Goal: Use online tool/utility: Utilize a website feature to perform a specific function

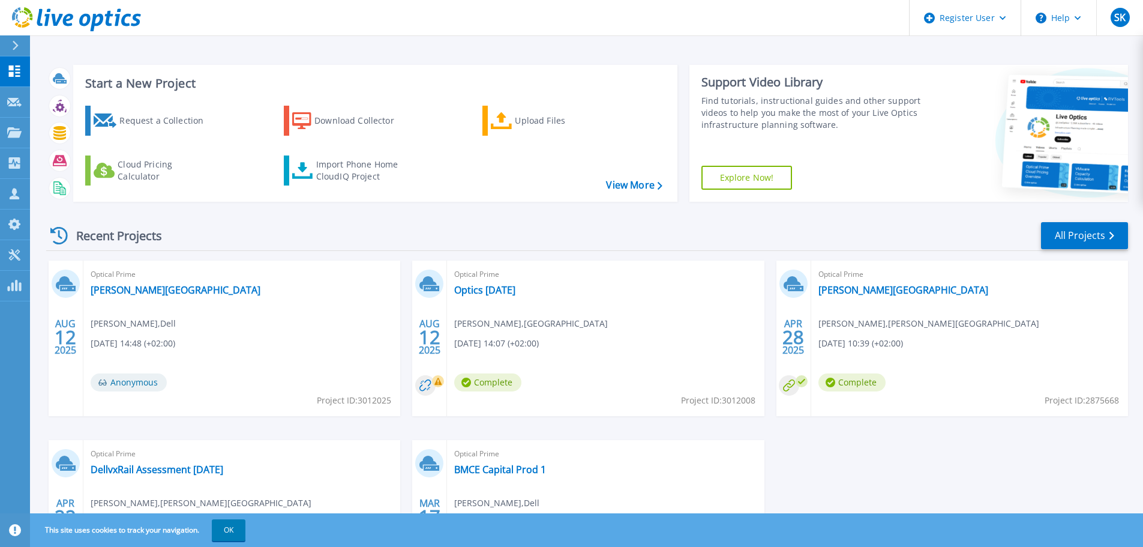
click at [176, 319] on span "Jimmy Johansson , Bardu kommune" at bounding box center [133, 323] width 85 height 13
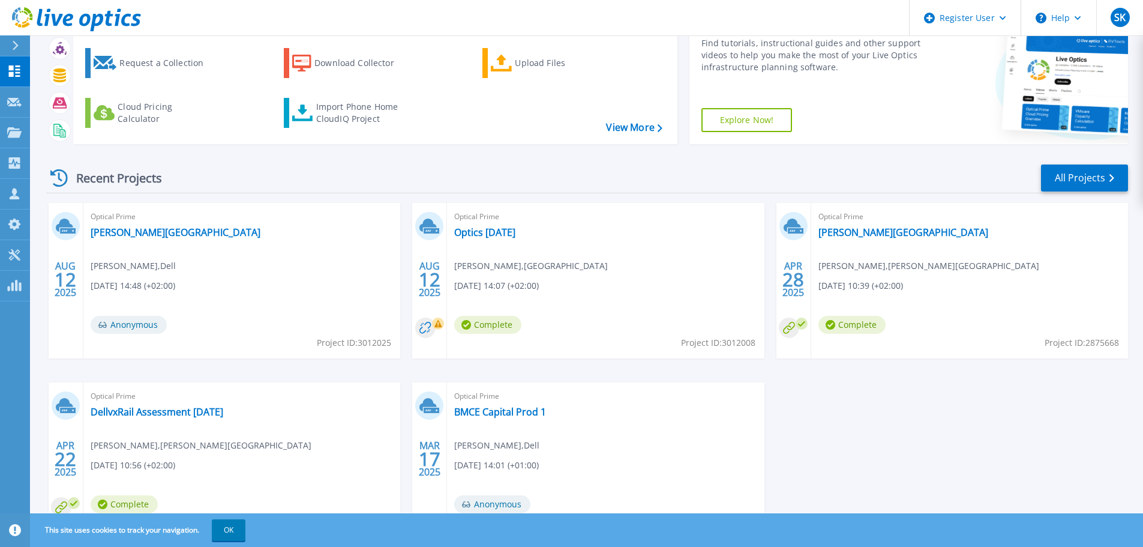
scroll to position [100, 0]
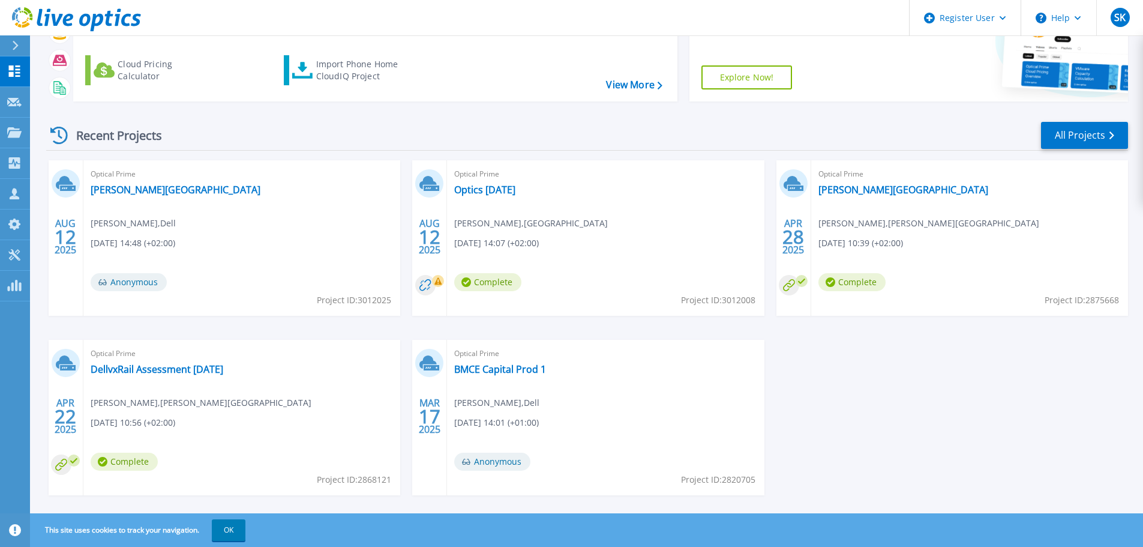
click at [175, 239] on span "[DATE] 14:07 (+02:00)" at bounding box center [133, 242] width 85 height 13
click at [508, 193] on link "Optics [DATE]" at bounding box center [484, 190] width 61 height 12
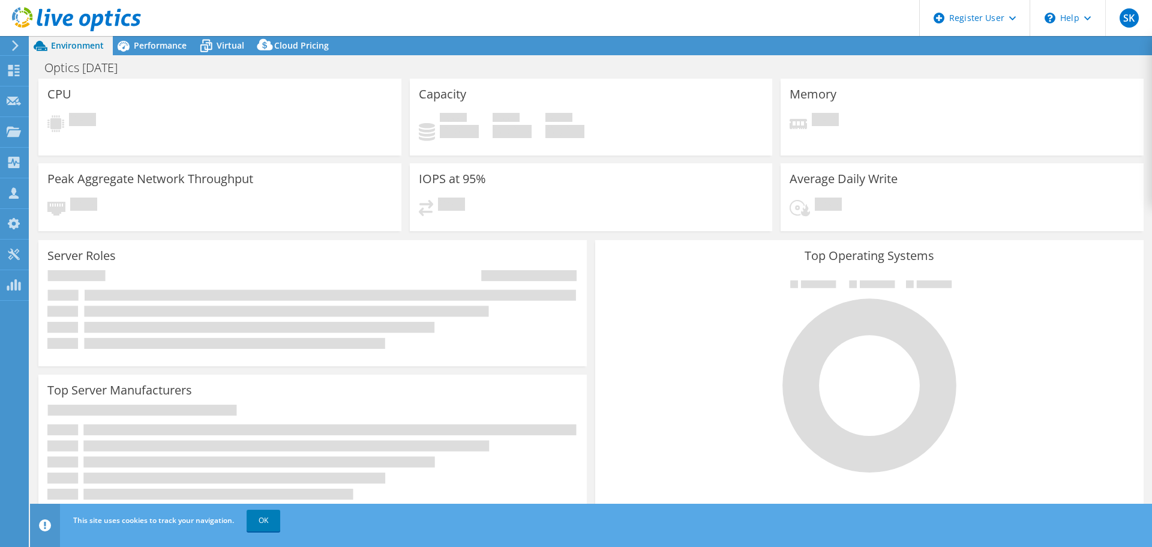
select select "USD"
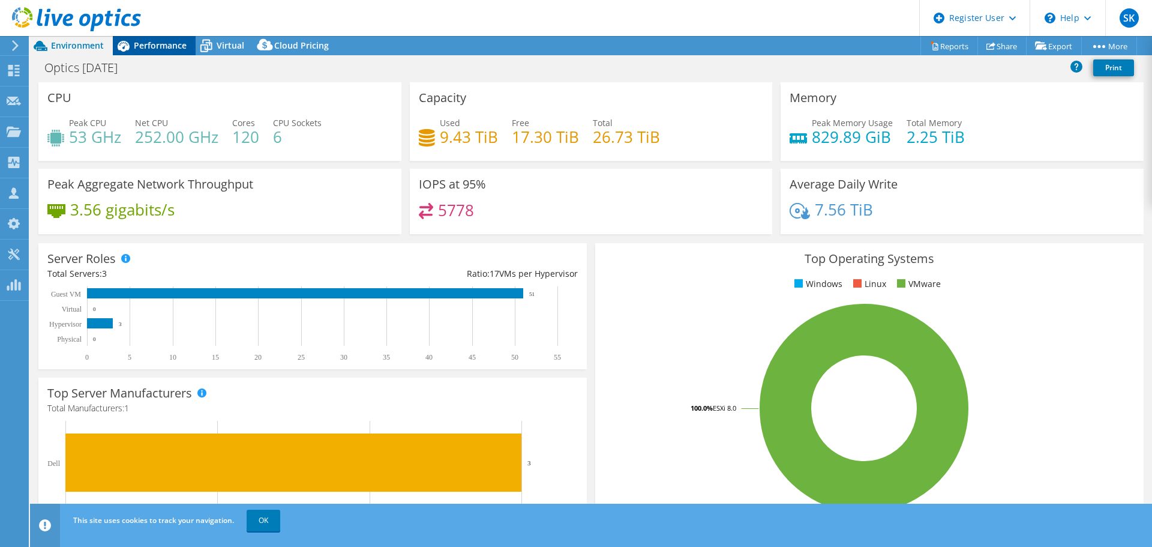
click at [182, 52] on div "Performance" at bounding box center [154, 45] width 83 height 19
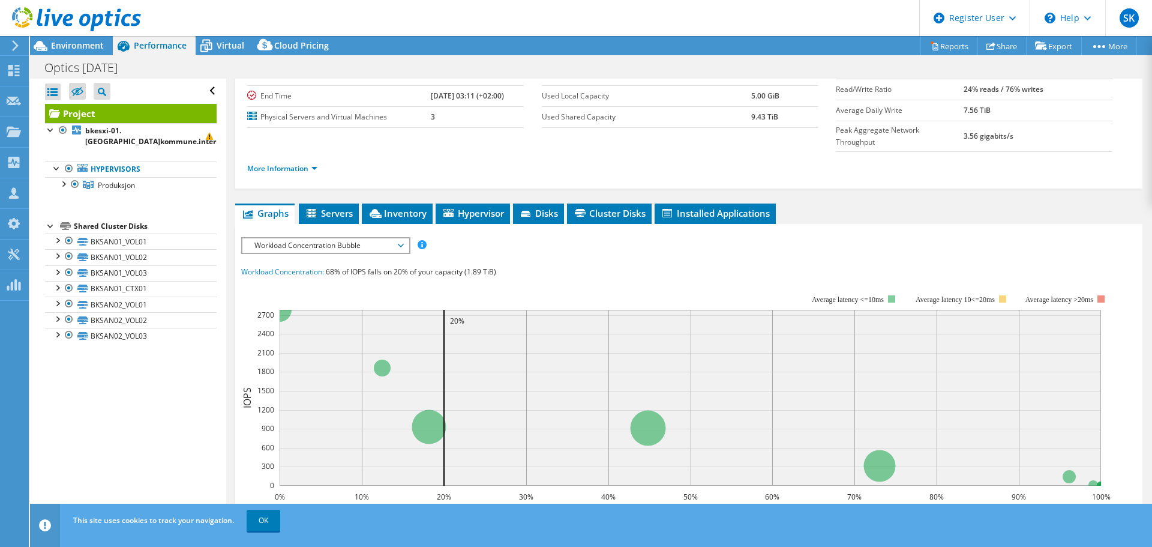
scroll to position [29, 0]
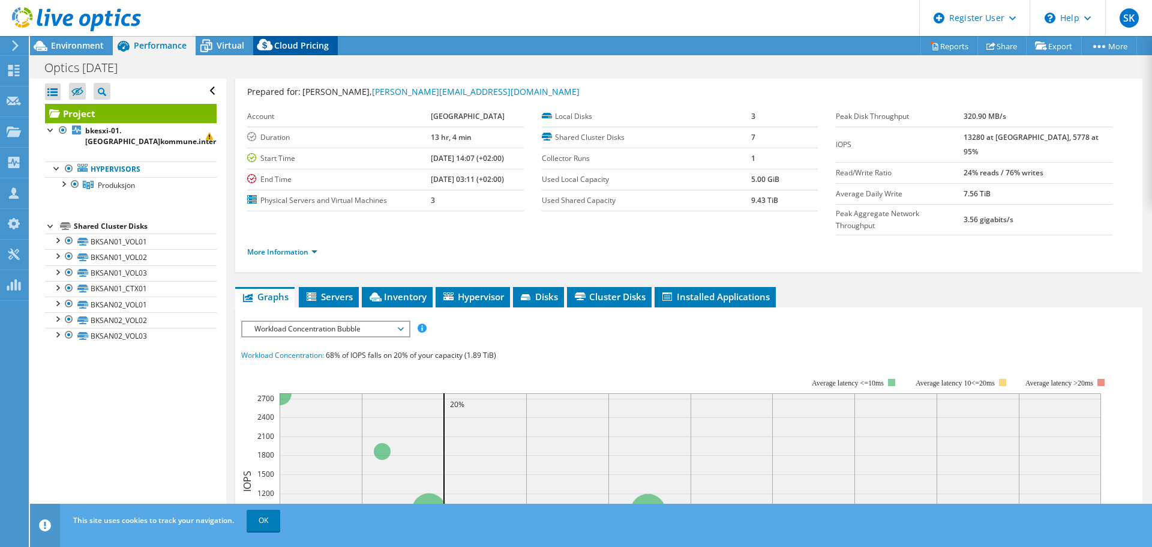
click at [267, 55] on icon at bounding box center [265, 47] width 24 height 24
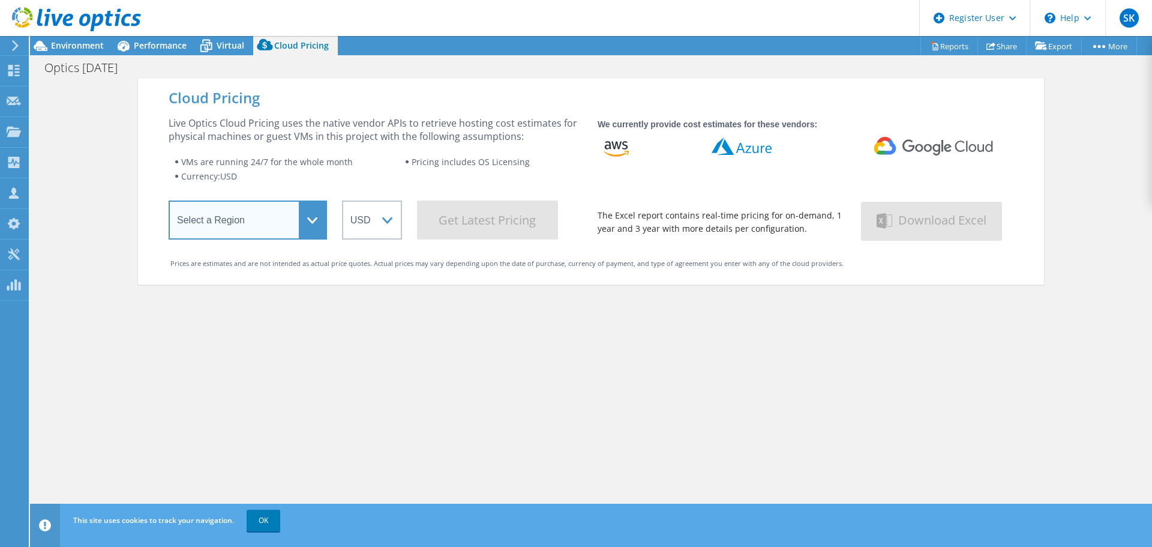
click at [301, 217] on select "Select a Region [GEOGRAPHIC_DATA] ([GEOGRAPHIC_DATA]) [GEOGRAPHIC_DATA] ([GEOGR…" at bounding box center [248, 219] width 158 height 39
select select "EUFrankfurt"
click at [169, 203] on select "Select a Region [GEOGRAPHIC_DATA] ([GEOGRAPHIC_DATA]) [GEOGRAPHIC_DATA] ([GEOGR…" at bounding box center [248, 219] width 158 height 39
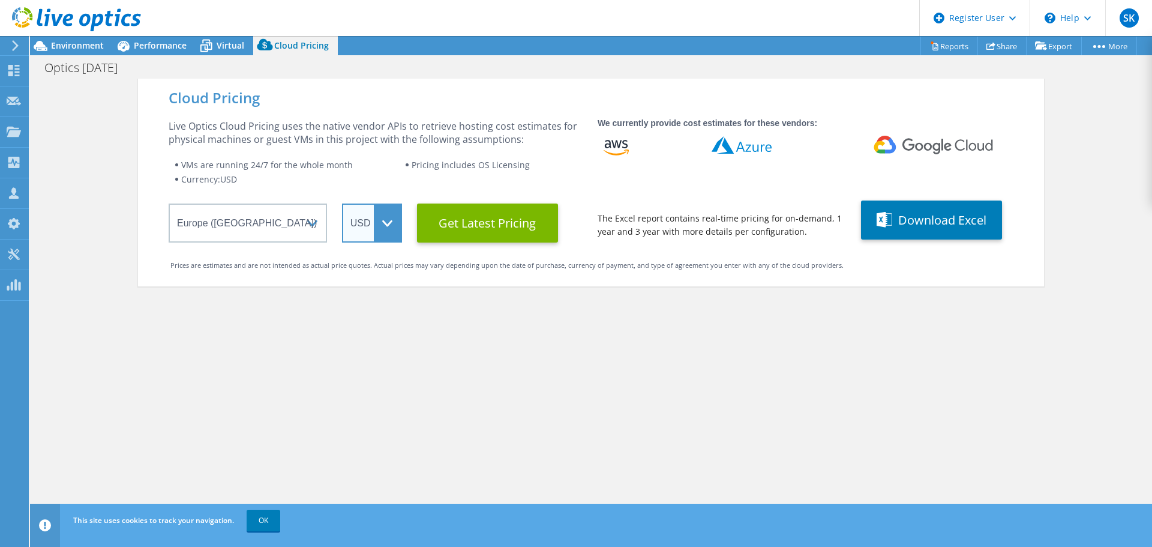
click at [362, 229] on select "ARS AUD BRL CAD CHF CLP CNY DKK EUR GBP HKD HUF INR JPY MXN MYR NOK NZD PEN SEK…" at bounding box center [372, 222] width 60 height 39
click at [342, 203] on select "ARS AUD BRL CAD CHF CLP CNY DKK EUR GBP HKD HUF INR JPY MXN MYR NOK NZD PEN SEK…" at bounding box center [372, 222] width 60 height 39
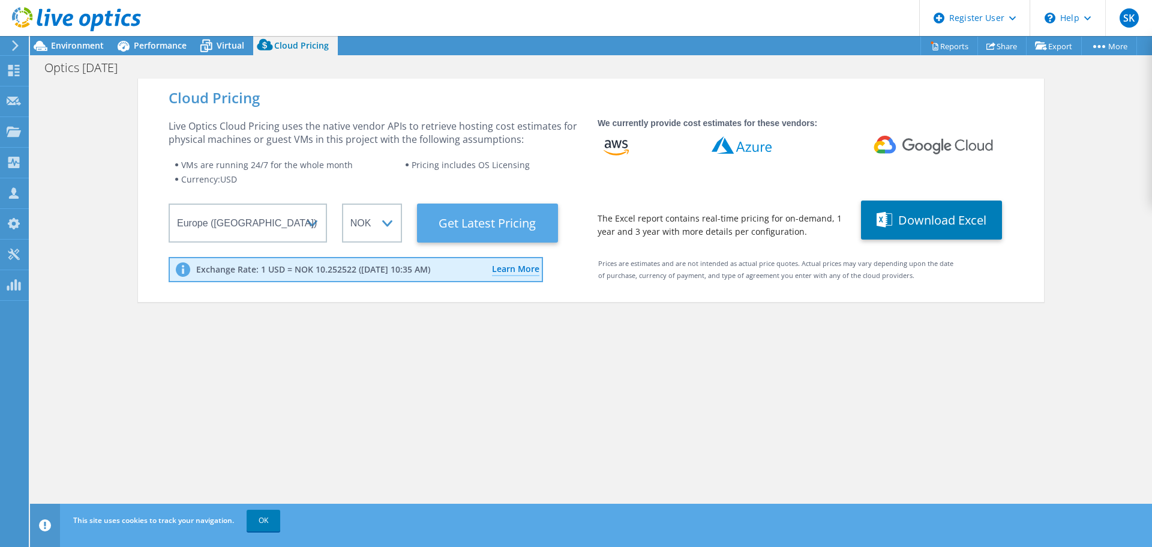
click at [459, 224] on Latest "Get Latest Pricing" at bounding box center [487, 222] width 141 height 39
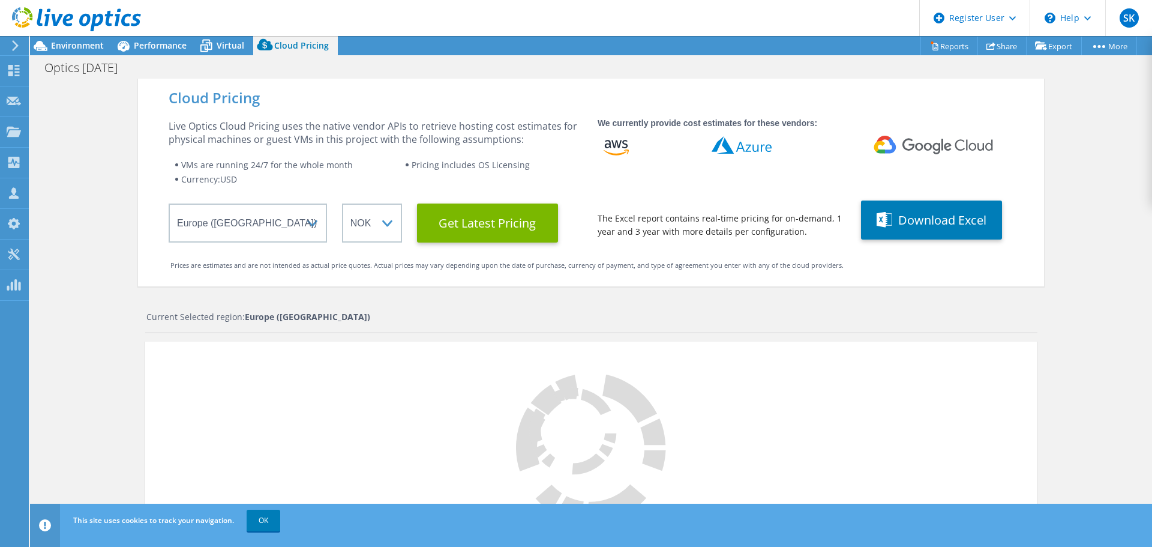
scroll to position [229, 0]
select select "NOK"
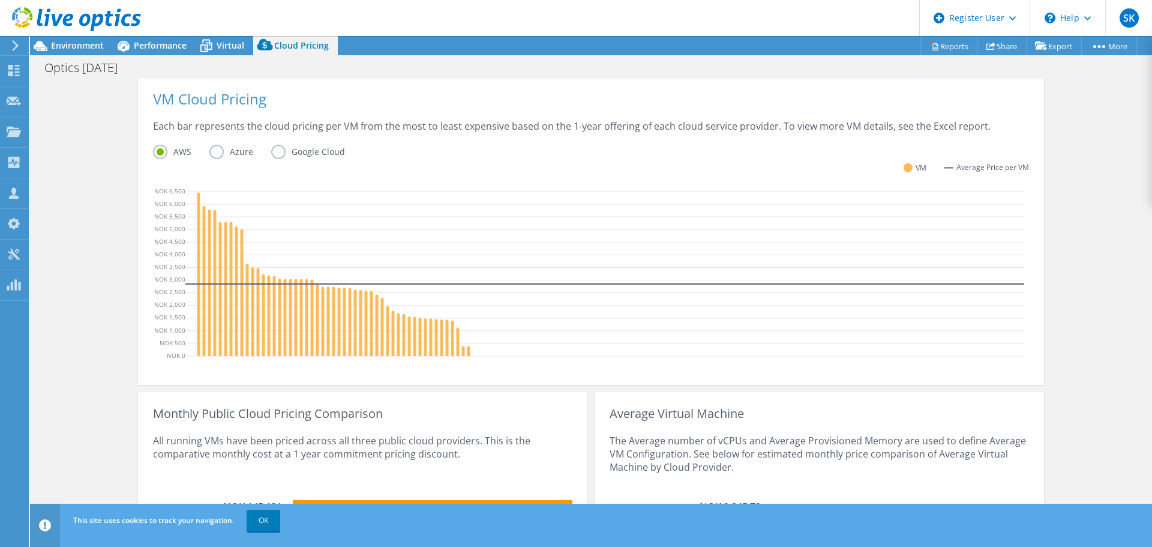
scroll to position [173, 0]
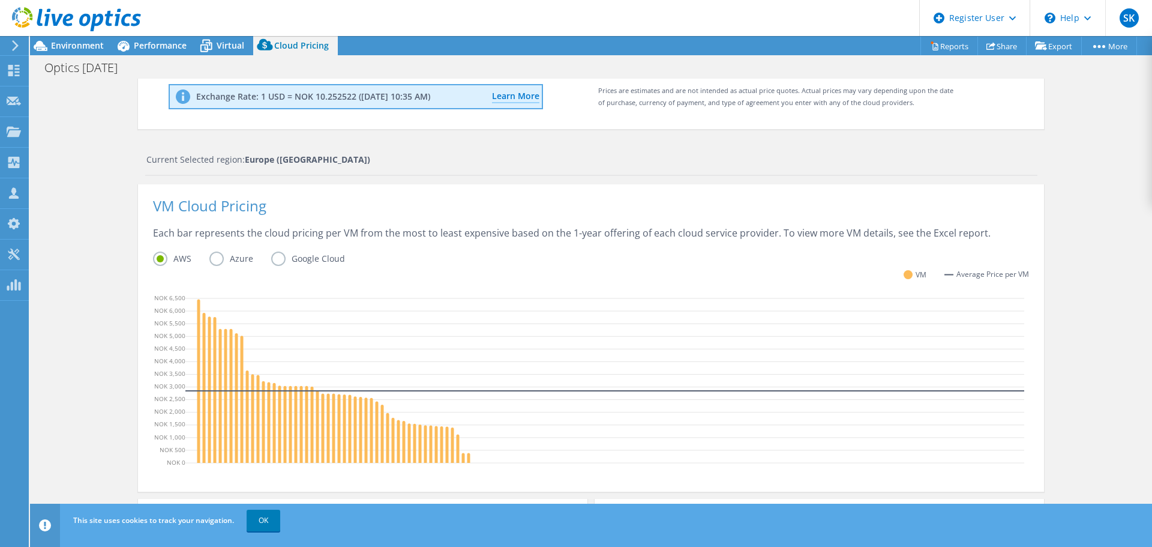
drag, startPoint x: 348, startPoint y: 391, endPoint x: 351, endPoint y: 372, distance: 19.4
click at [351, 372] on icon at bounding box center [604, 382] width 839 height 180
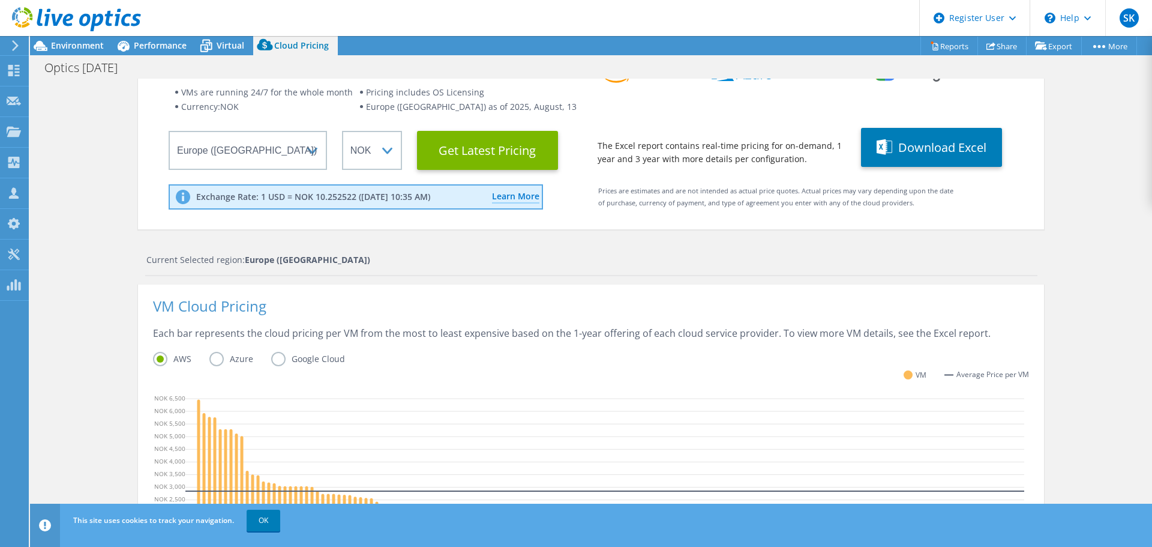
scroll to position [100, 0]
click at [240, 44] on span "Virtual" at bounding box center [231, 45] width 28 height 11
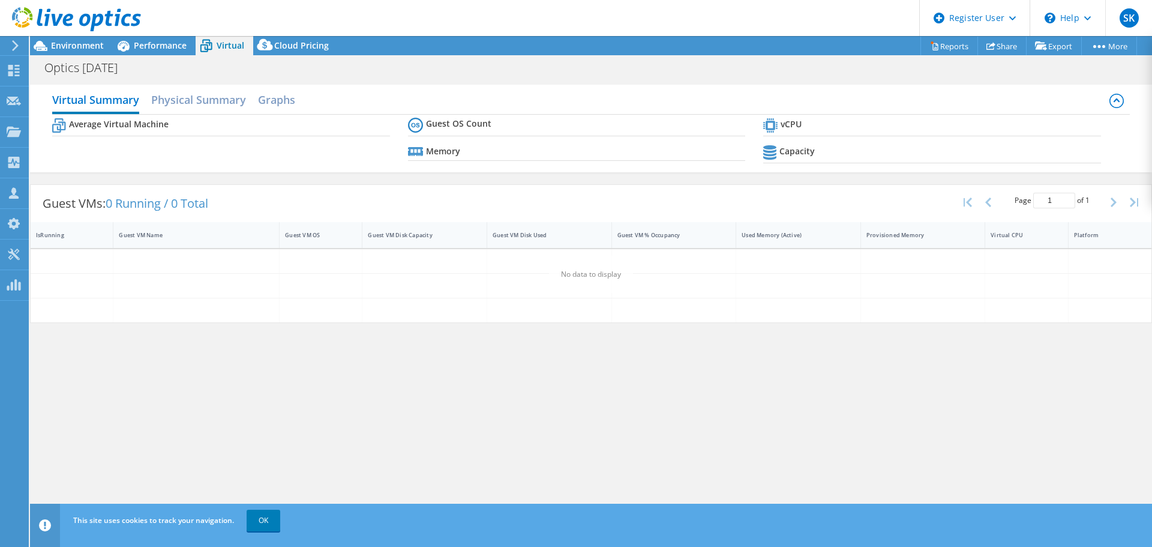
scroll to position [0, 0]
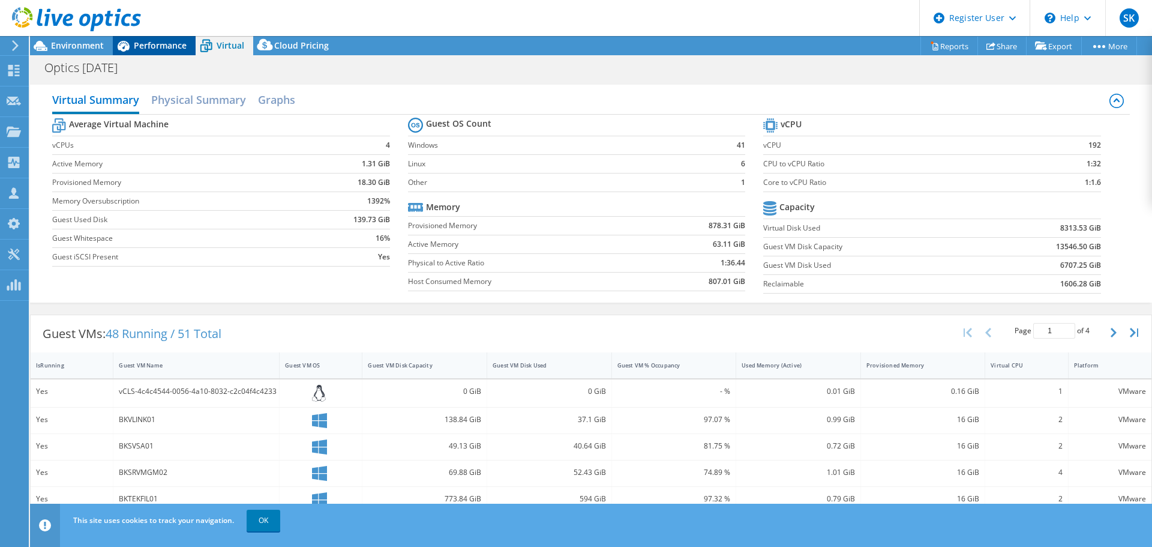
click at [178, 43] on span "Performance" at bounding box center [160, 45] width 53 height 11
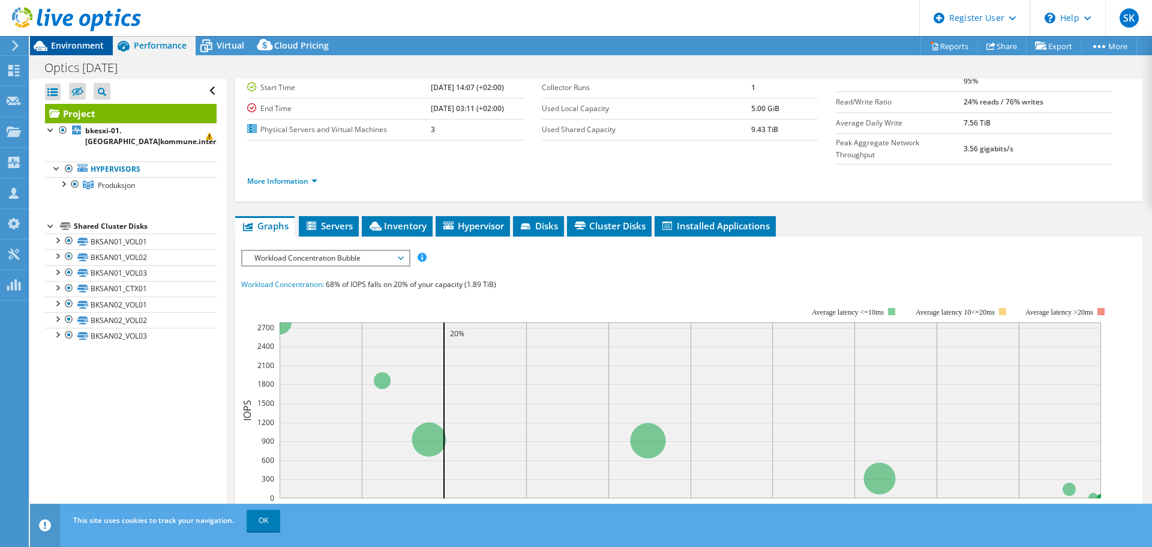
click at [91, 49] on span "Environment" at bounding box center [77, 45] width 53 height 11
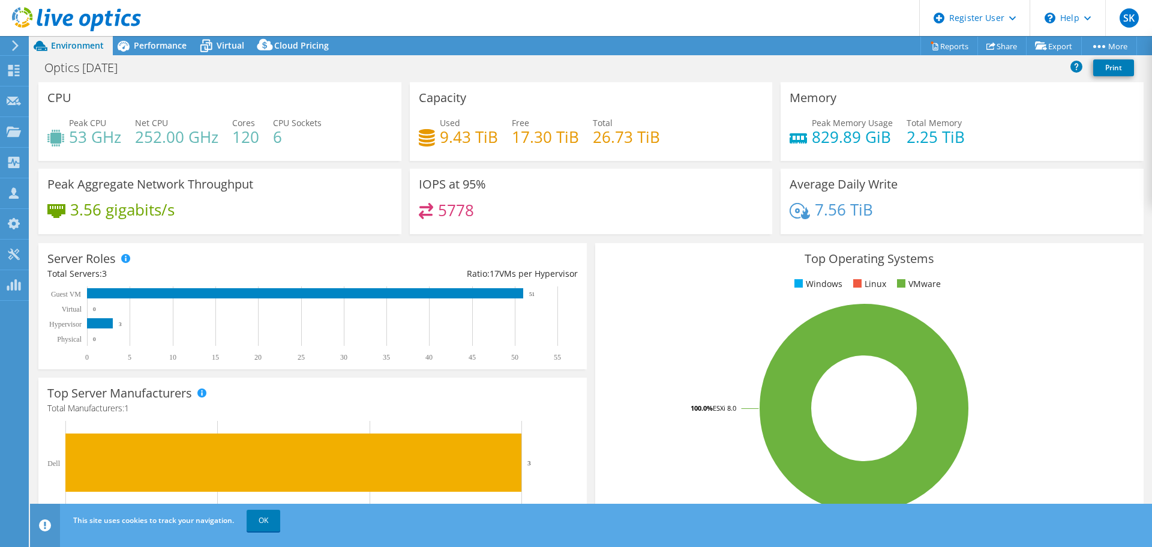
scroll to position [100, 0]
